Goal: Entertainment & Leisure: Consume media (video, audio)

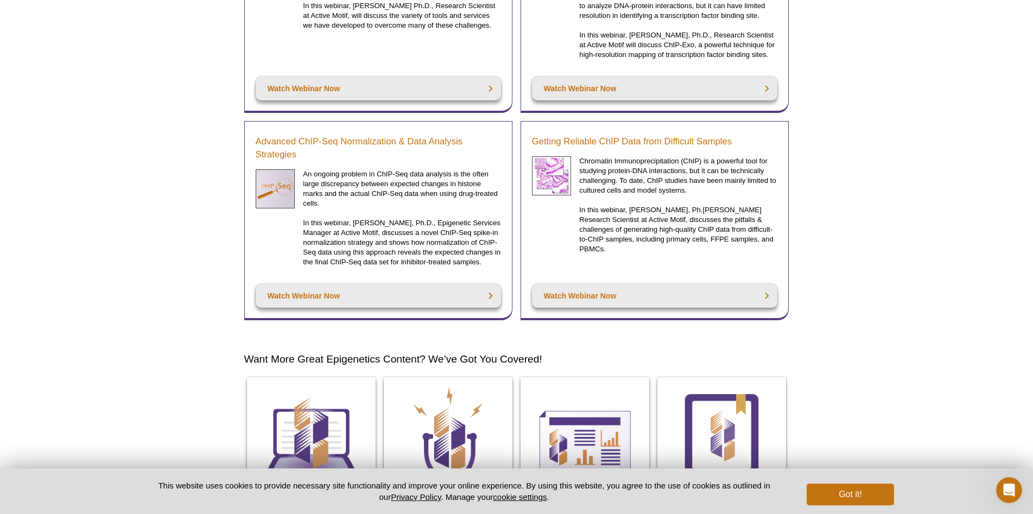
scroll to position [3330, 0]
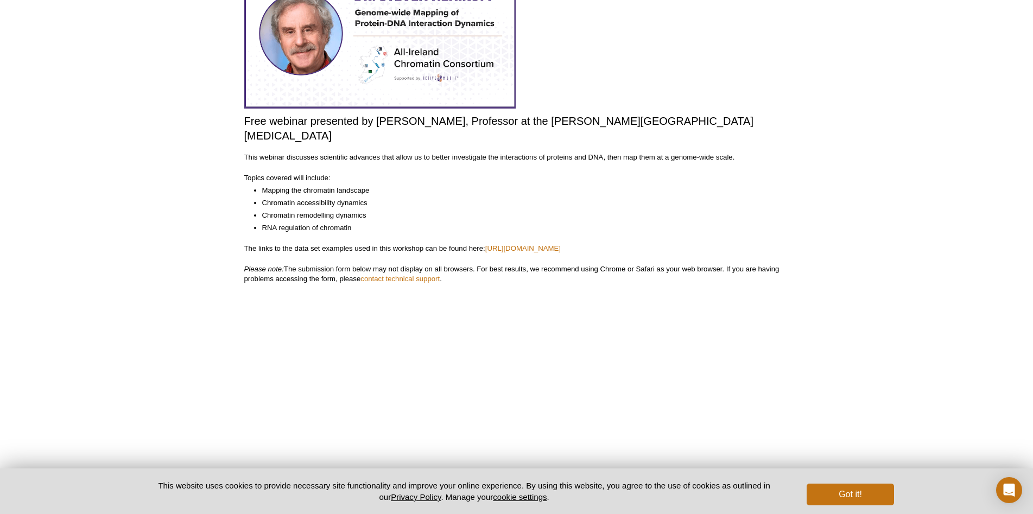
scroll to position [163, 0]
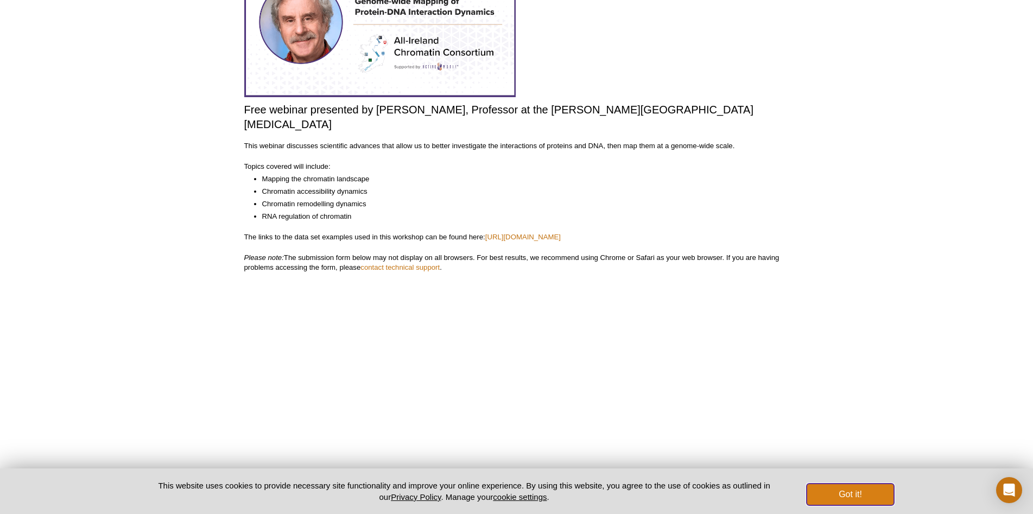
drag, startPoint x: 875, startPoint y: 492, endPoint x: 835, endPoint y: 434, distance: 70.3
click at [875, 492] on button "Got it!" at bounding box center [849, 495] width 87 height 22
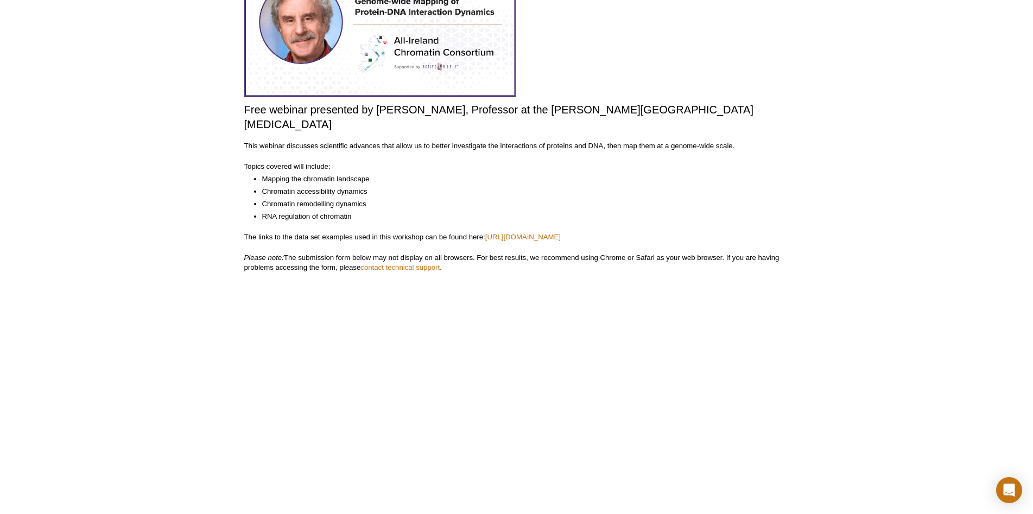
scroll to position [217, 0]
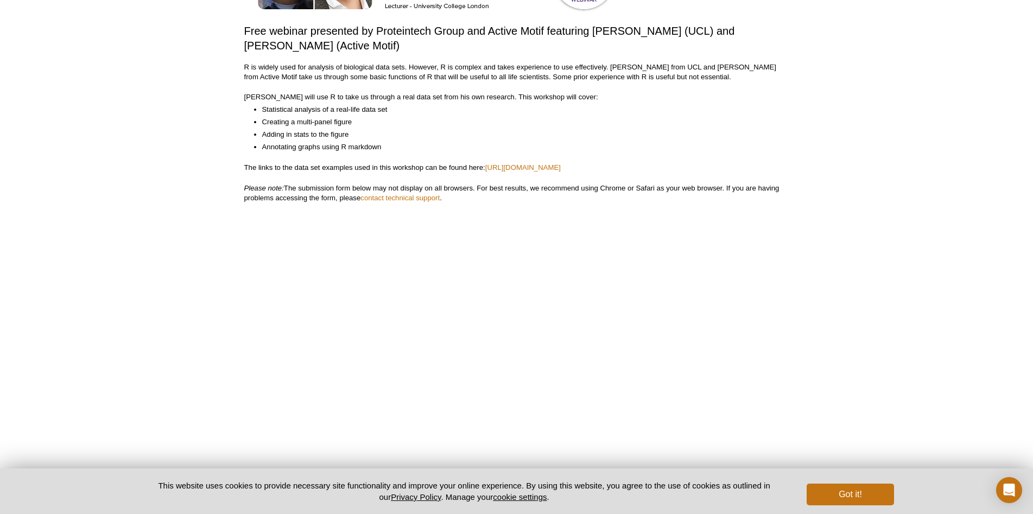
scroll to position [217, 0]
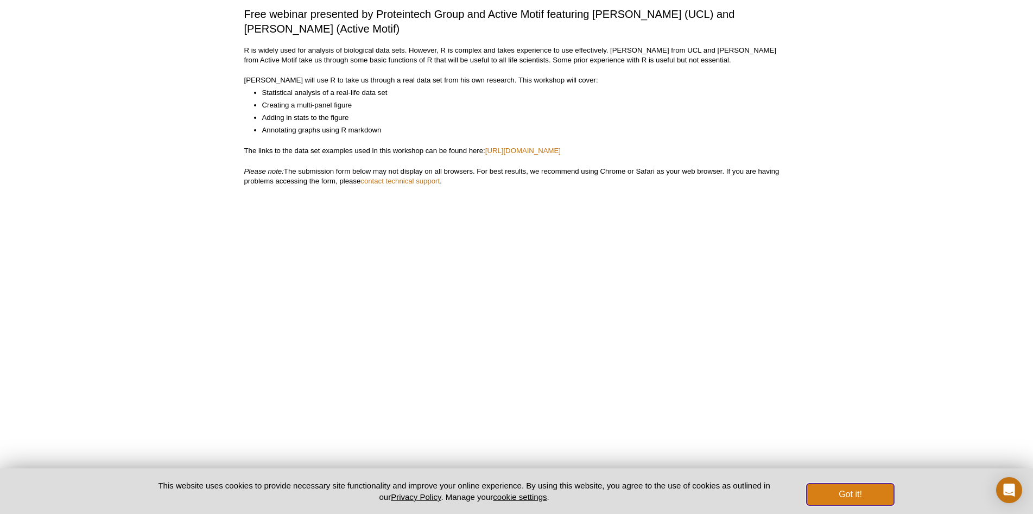
click at [830, 488] on button "Got it!" at bounding box center [849, 495] width 87 height 22
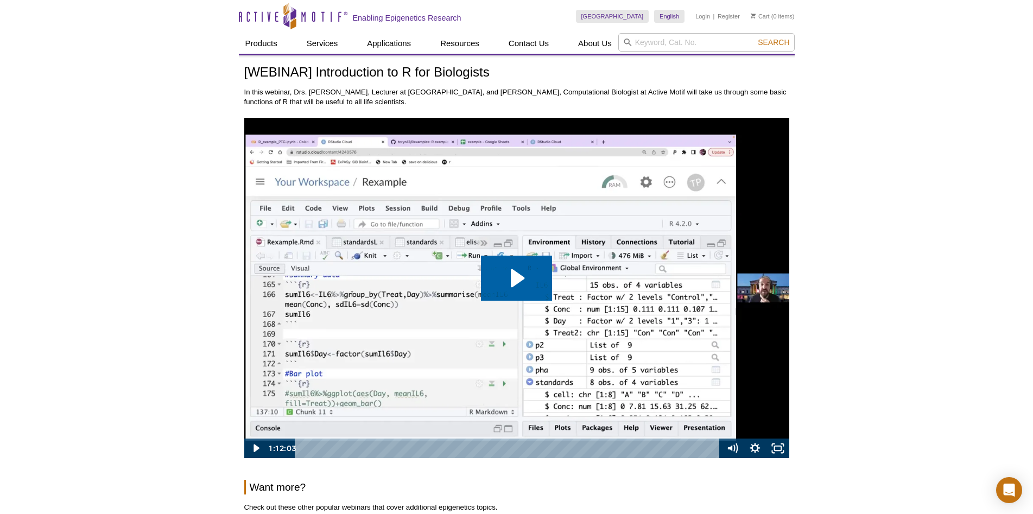
click at [510, 280] on icon "Play Video: Introduction to R for Biologist" at bounding box center [516, 279] width 71 height 46
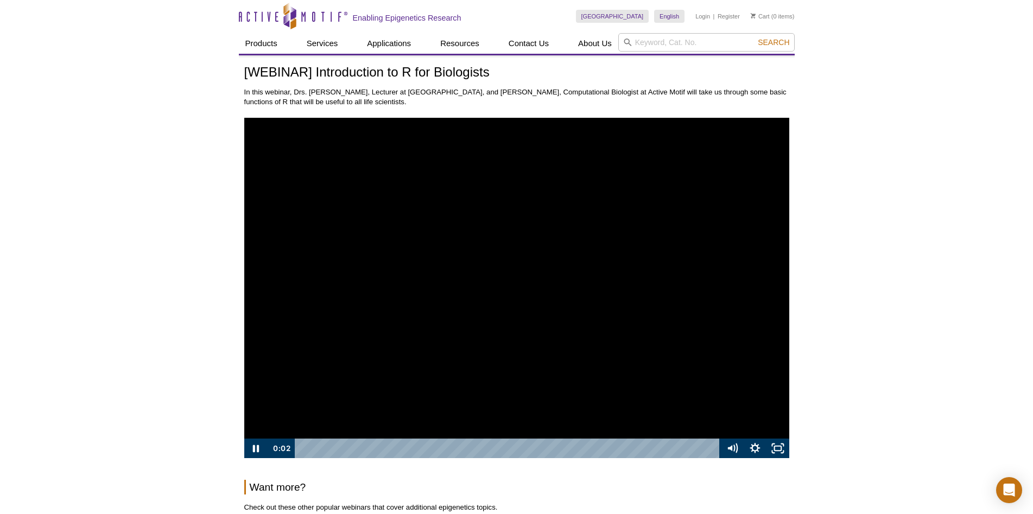
scroll to position [54, 0]
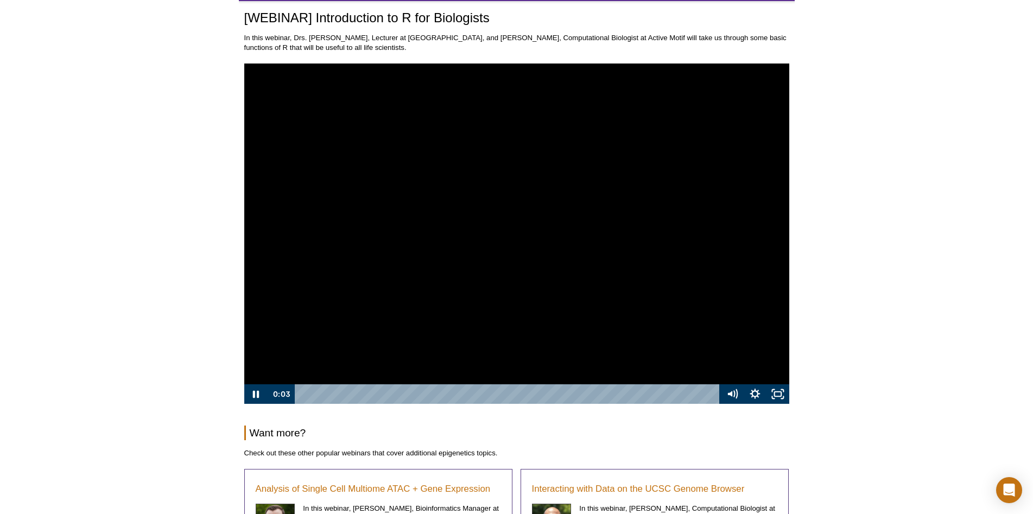
click at [489, 241] on div at bounding box center [516, 233] width 545 height 341
click at [301, 394] on div "Playbar" at bounding box center [301, 394] width 7 height 7
drag, startPoint x: 301, startPoint y: 394, endPoint x: 294, endPoint y: 394, distance: 7.6
click at [294, 394] on div "0:00 0:00" at bounding box center [493, 394] width 454 height 20
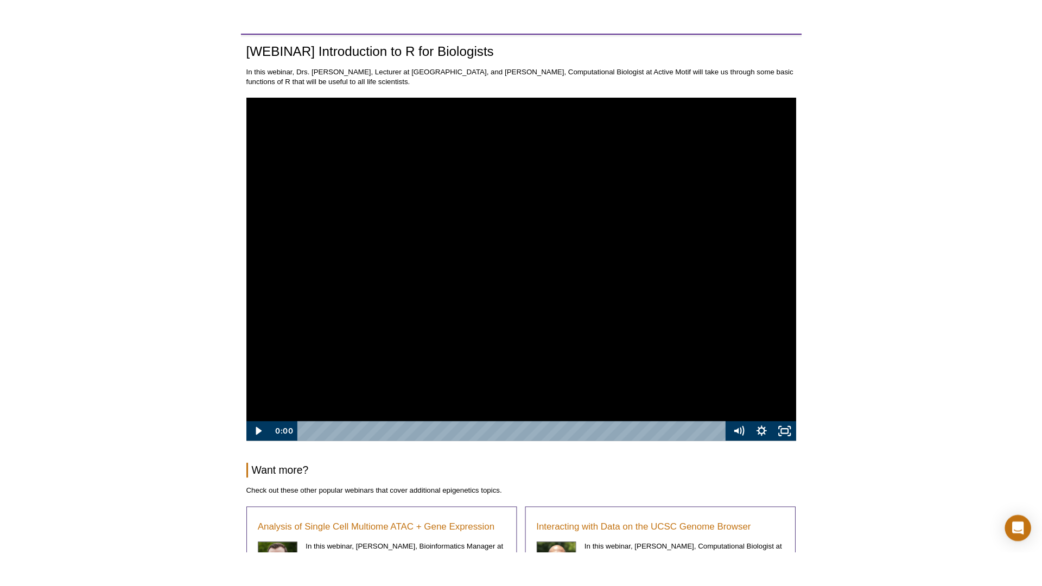
scroll to position [0, 0]
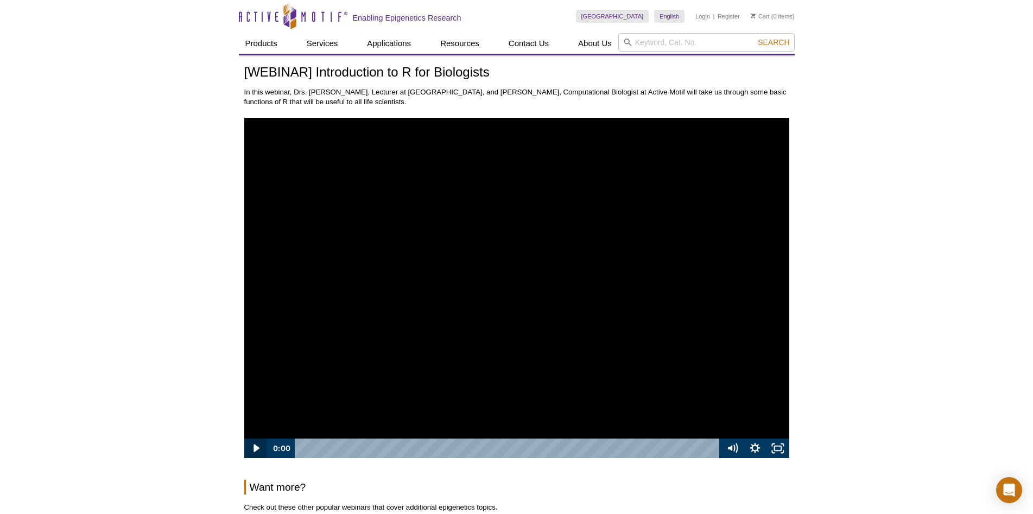
click at [257, 449] on icon "Play Video" at bounding box center [256, 448] width 6 height 8
click at [773, 450] on icon "Fullscreen" at bounding box center [777, 447] width 27 height 23
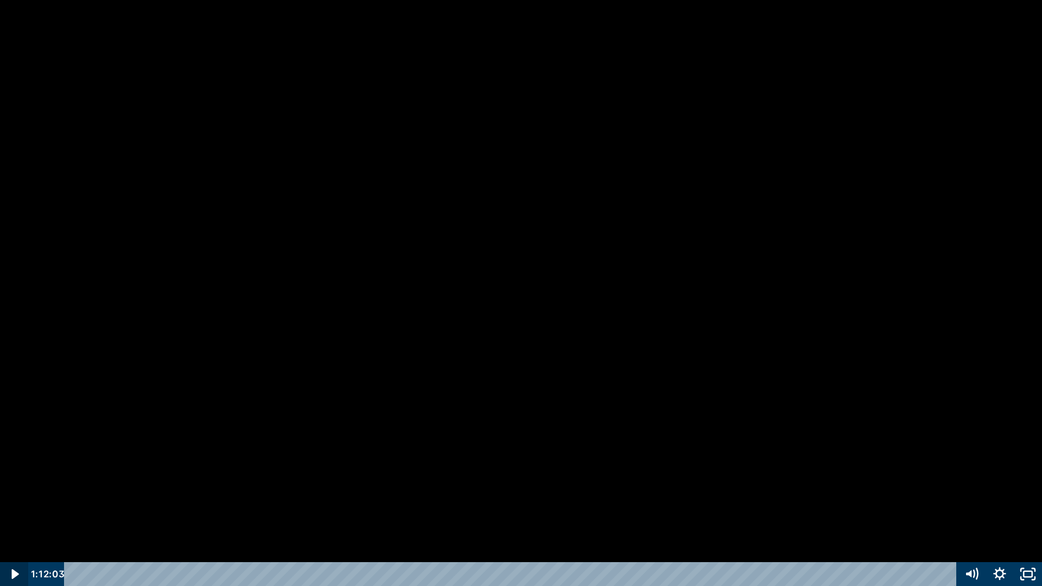
click at [14, 513] on icon "Play Video" at bounding box center [14, 574] width 7 height 10
click at [150, 406] on div at bounding box center [521, 293] width 1042 height 586
click at [197, 378] on div at bounding box center [521, 293] width 1042 height 586
click at [177, 281] on div at bounding box center [521, 293] width 1042 height 586
click at [301, 214] on div at bounding box center [521, 293] width 1042 height 586
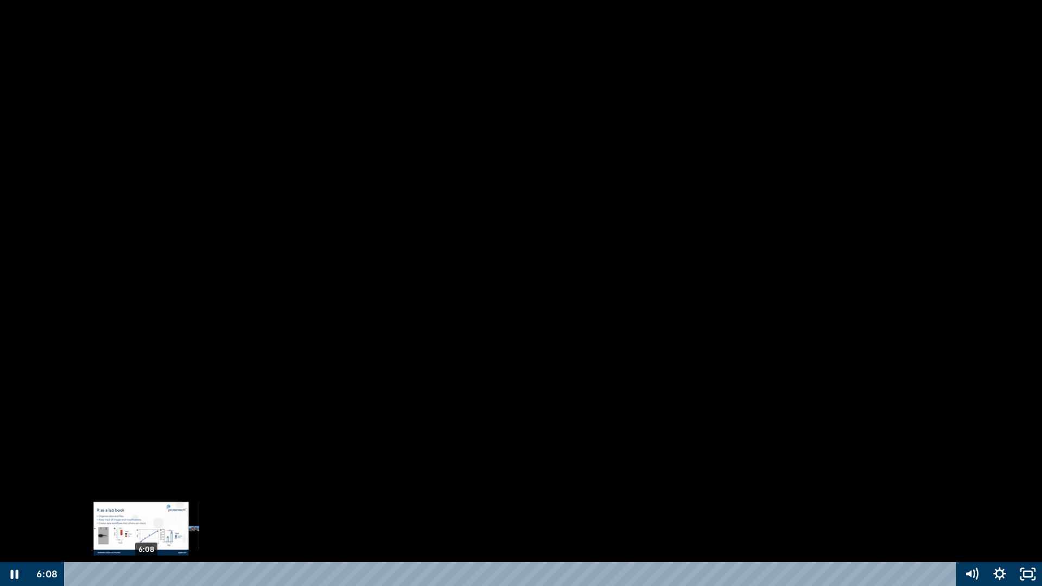
click at [145, 513] on div "Playbar" at bounding box center [147, 574] width 8 height 8
click at [327, 456] on div at bounding box center [521, 293] width 1042 height 586
click at [321, 456] on div at bounding box center [521, 293] width 1042 height 586
click at [16, 513] on icon "Pause" at bounding box center [14, 574] width 28 height 24
